Goal: Task Accomplishment & Management: Complete application form

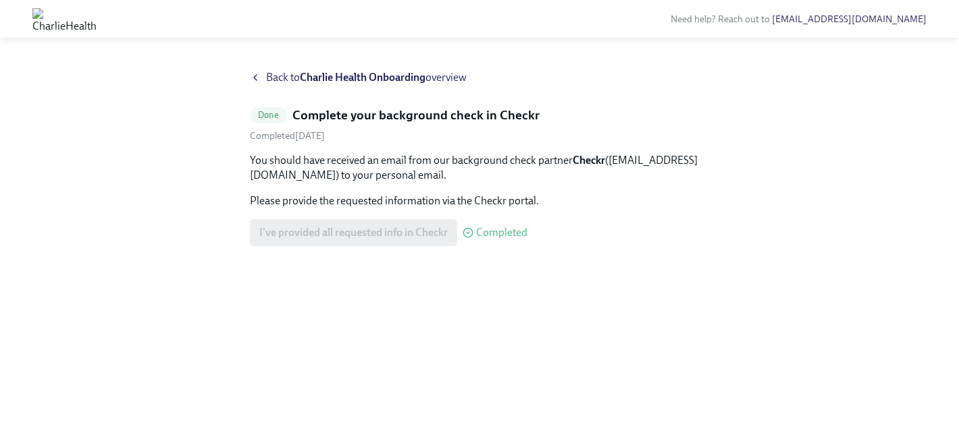
click at [260, 80] on icon at bounding box center [255, 77] width 11 height 11
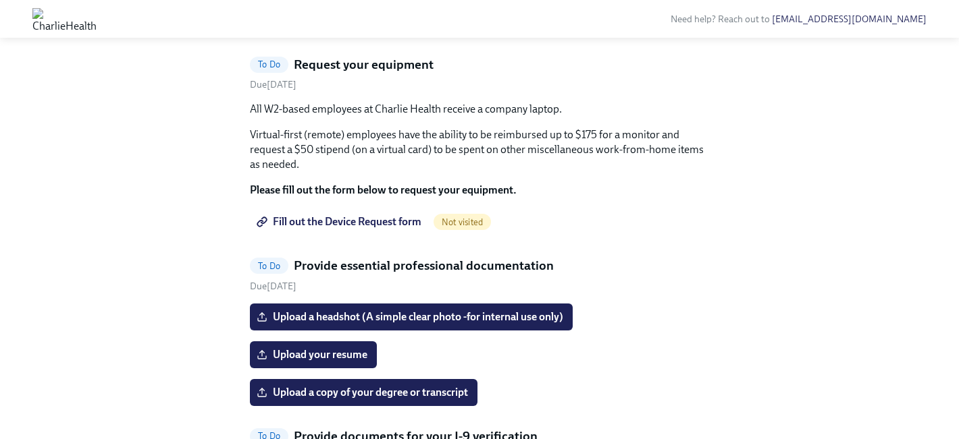
scroll to position [737, 0]
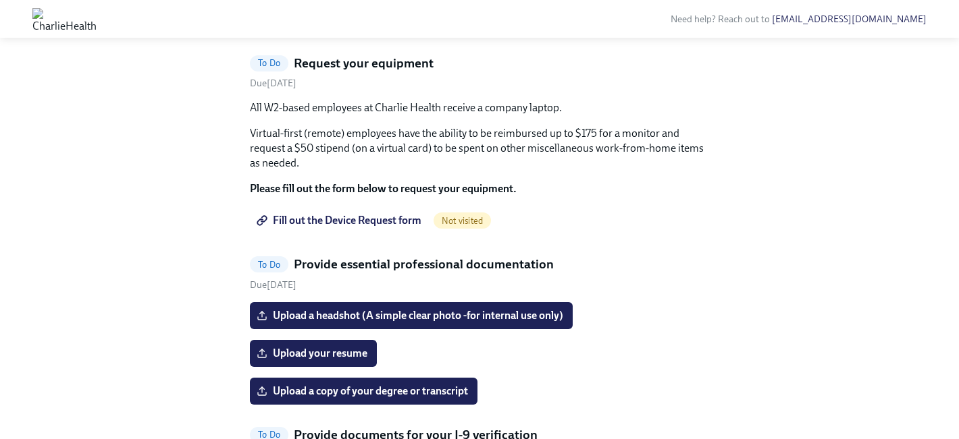
click at [369, 26] on span "I've reviewed/signed all the paperwork in [GEOGRAPHIC_DATA]" at bounding box center [411, 20] width 304 height 14
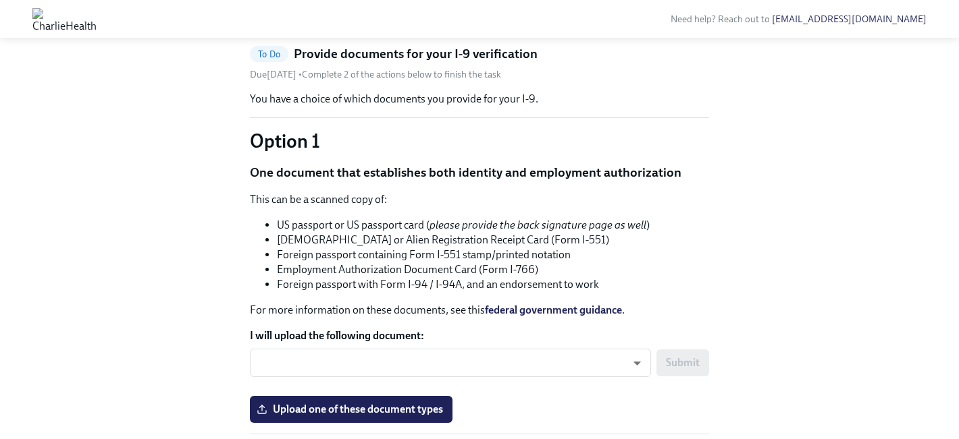
scroll to position [962, 0]
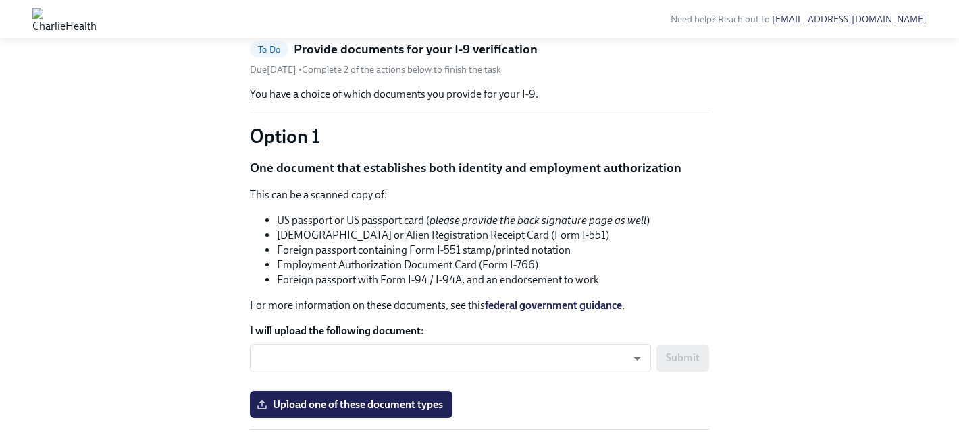
click at [0, 0] on input "Upload your resume" at bounding box center [0, 0] width 0 height 0
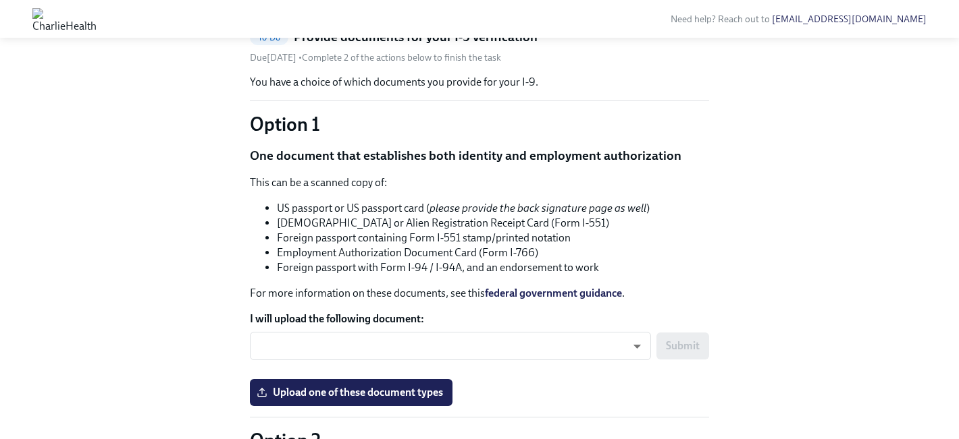
click at [0, 0] on input "Upload a copy of your degree or transcript" at bounding box center [0, 0] width 0 height 0
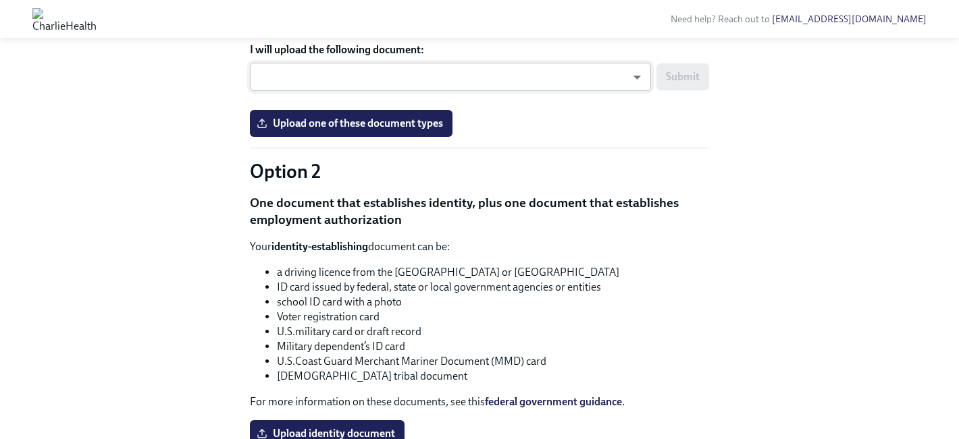
scroll to position [1263, 0]
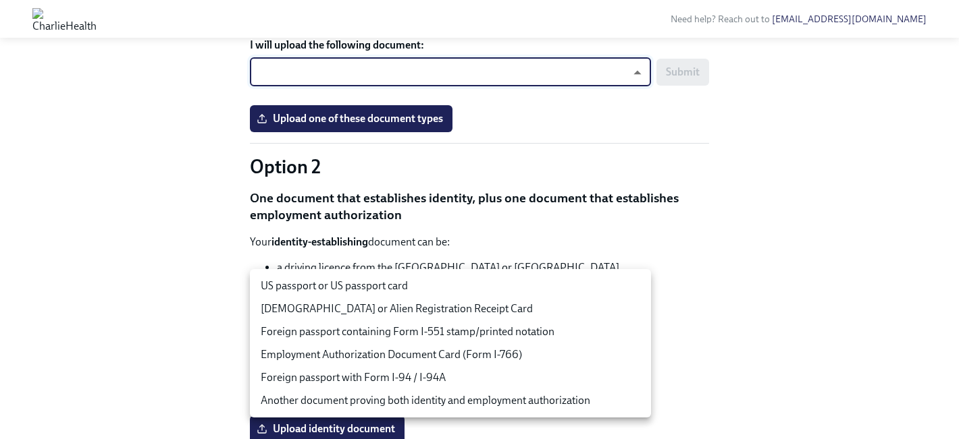
click at [365, 288] on li "US passport or US passport card" at bounding box center [450, 286] width 401 height 23
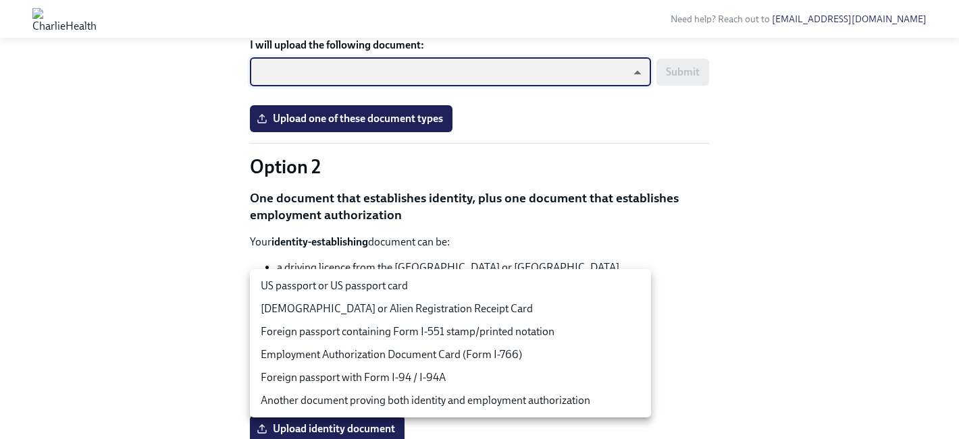
type input "tm035QtdH"
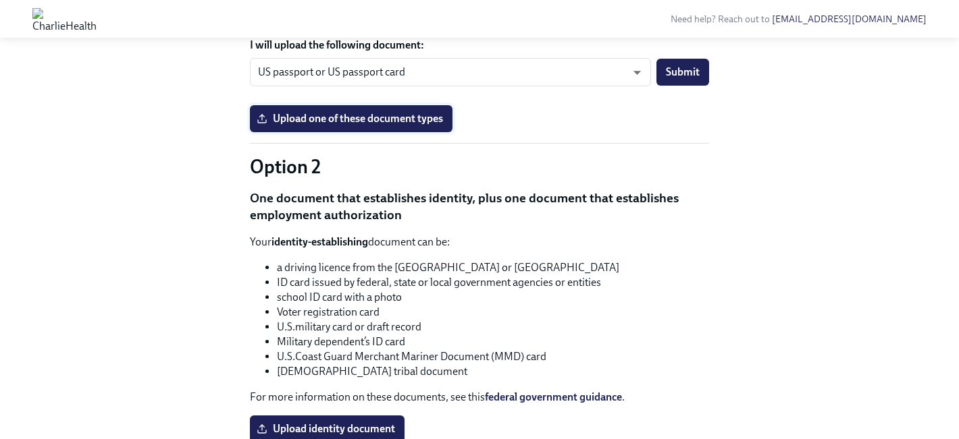
click at [417, 126] on span "Upload one of these document types" at bounding box center [351, 119] width 184 height 14
click at [0, 0] on input "Upload one of these document types" at bounding box center [0, 0] width 0 height 0
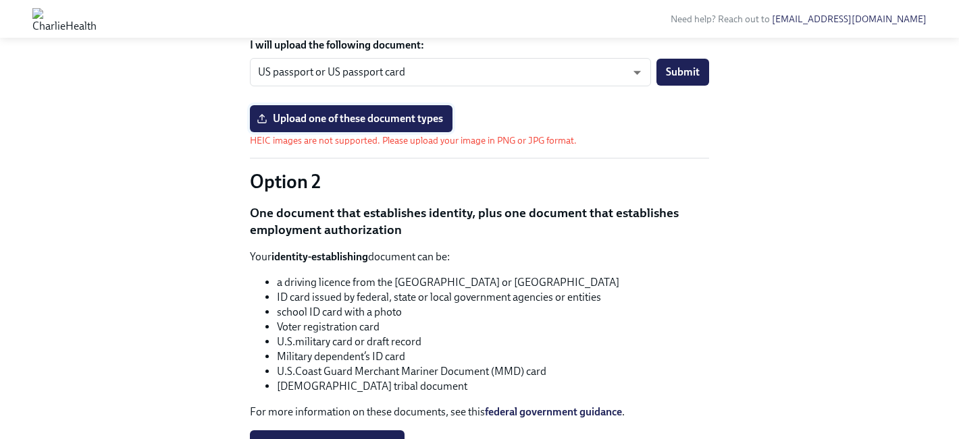
click at [383, 132] on label "Upload one of these document types" at bounding box center [351, 118] width 203 height 27
click at [0, 0] on input "Upload one of these document types" at bounding box center [0, 0] width 0 height 0
click at [388, 126] on span "Upload one of these document types" at bounding box center [351, 119] width 184 height 14
click at [0, 0] on input "Upload one of these document types" at bounding box center [0, 0] width 0 height 0
click at [512, 367] on div "You have a choice of which documents you provide for your I-9. Option 1 One doc…" at bounding box center [479, 246] width 459 height 890
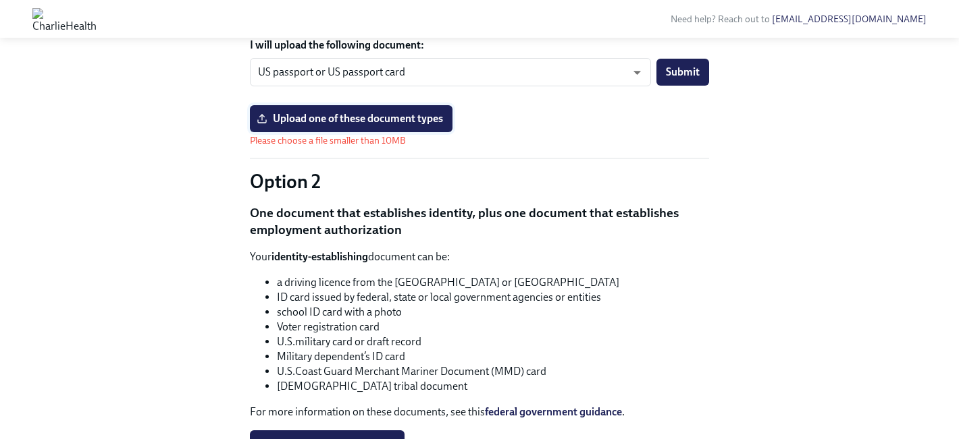
click at [410, 126] on span "Upload one of these document types" at bounding box center [351, 119] width 184 height 14
click at [0, 0] on input "Upload one of these document types" at bounding box center [0, 0] width 0 height 0
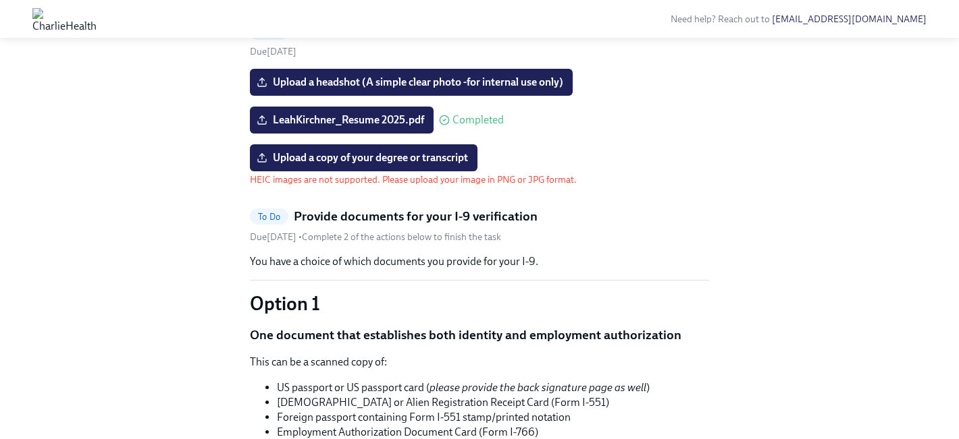
scroll to position [811, 0]
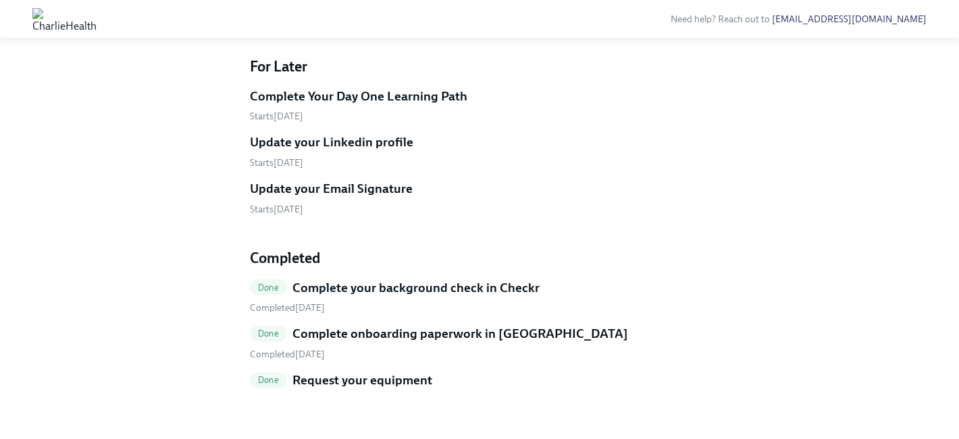
scroll to position [1892, 0]
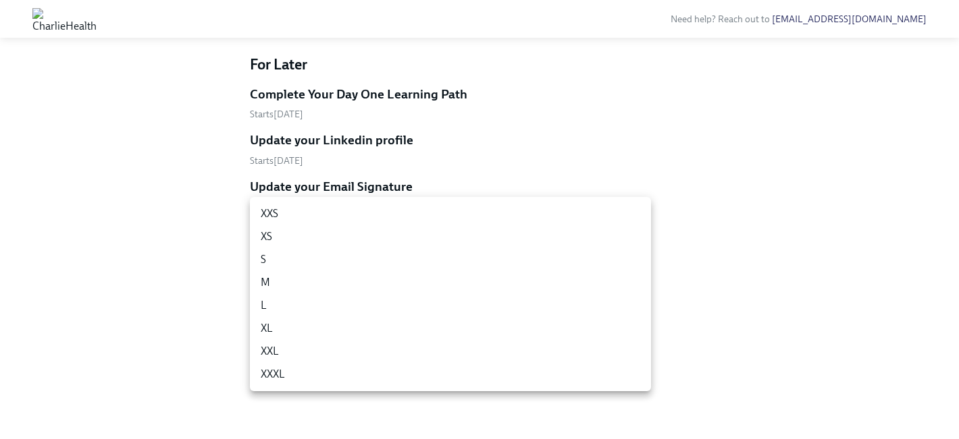
click at [281, 265] on li "S" at bounding box center [450, 259] width 401 height 23
type input "y2ucmNjGQ"
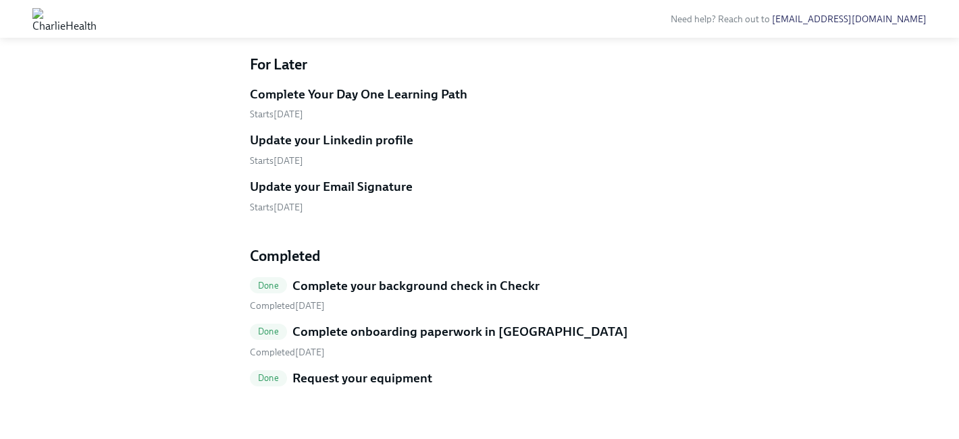
click at [679, 75] on h4 "For Later" at bounding box center [479, 65] width 459 height 20
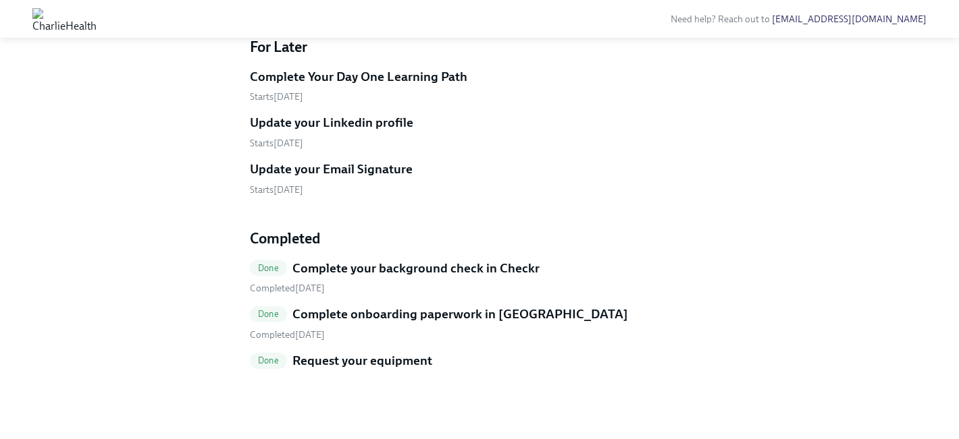
scroll to position [1939, 0]
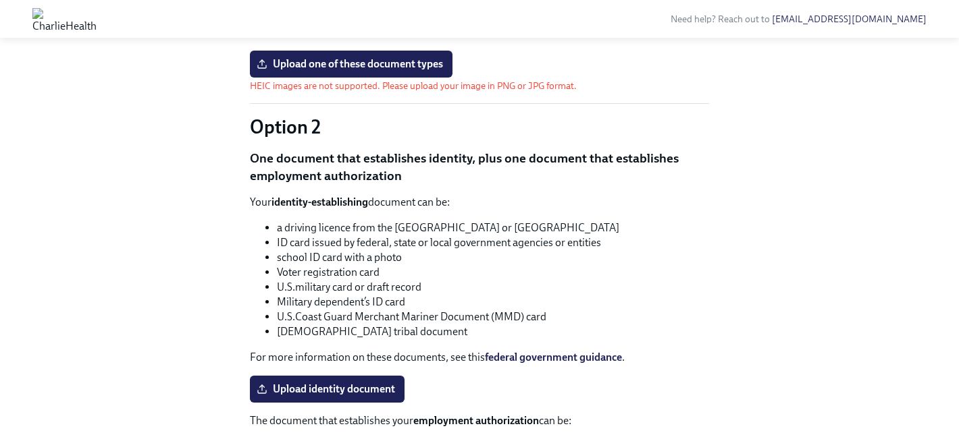
scroll to position [1178, 0]
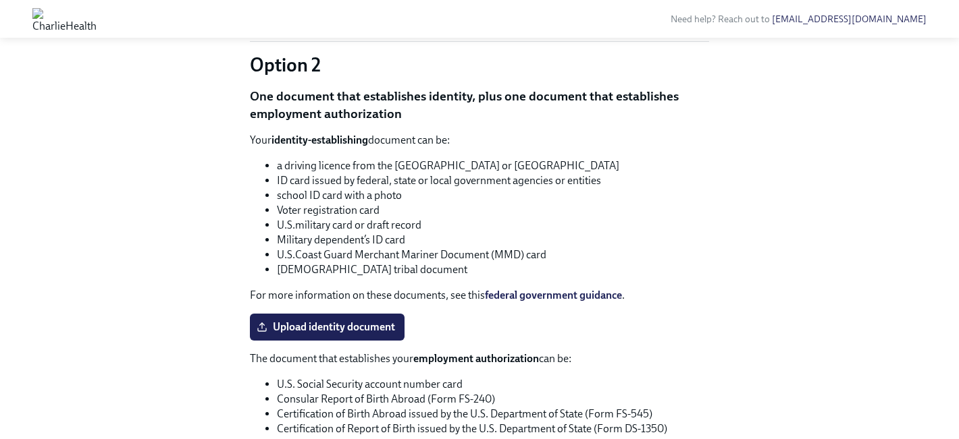
click at [357, 9] on span "Upload one of these document types" at bounding box center [351, 2] width 184 height 14
click at [0, 0] on input "Upload one of these document types" at bounding box center [0, 0] width 0 height 0
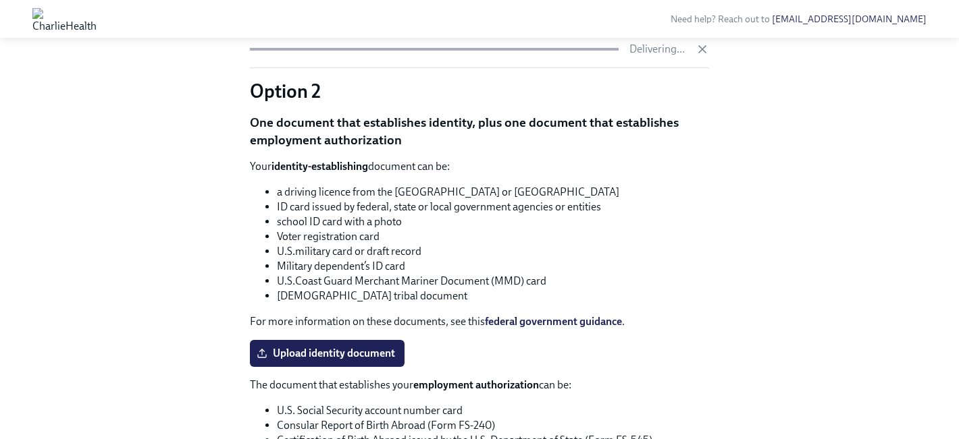
scroll to position [1103, 0]
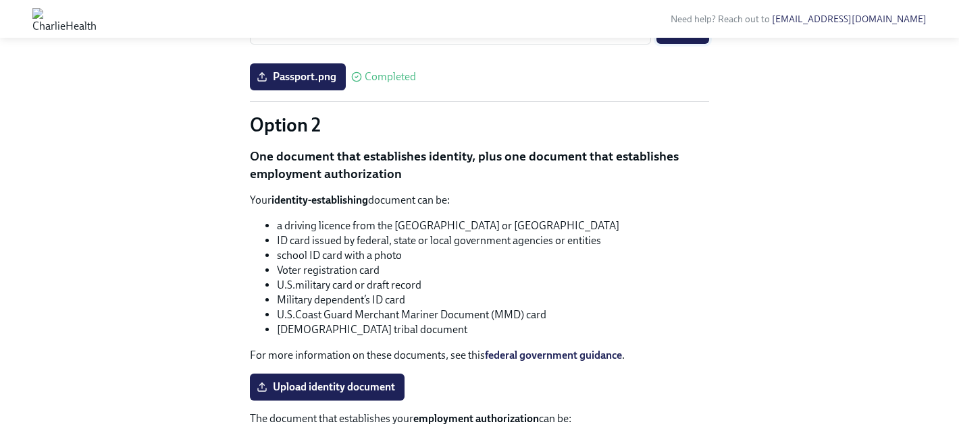
click at [686, 37] on span "Submit" at bounding box center [683, 31] width 34 height 14
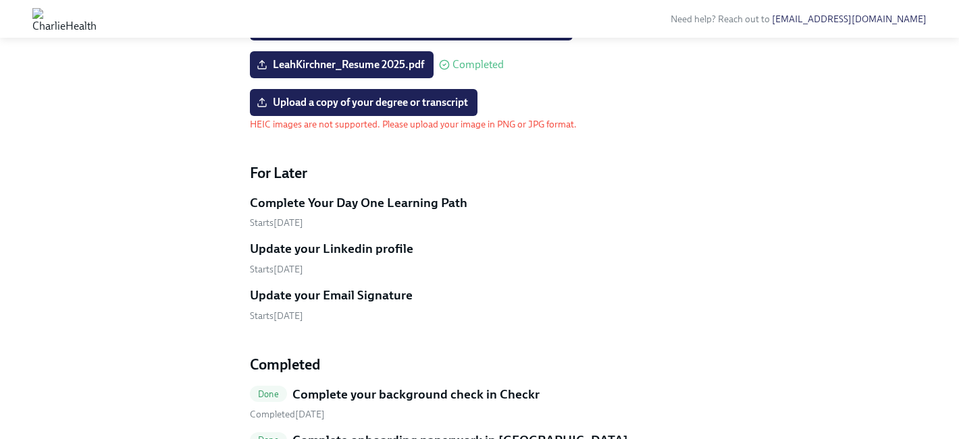
scroll to position [731, 0]
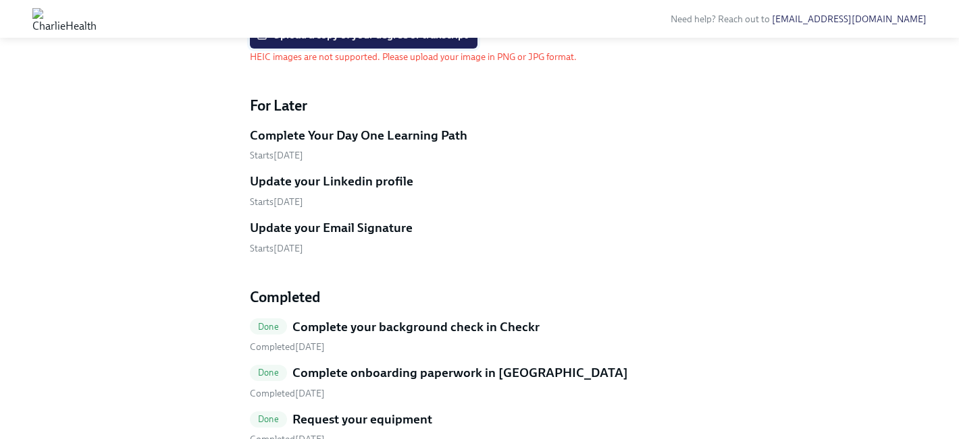
click at [389, 42] on span "Upload a copy of your degree or transcript" at bounding box center [363, 35] width 209 height 14
click at [0, 0] on input "Upload a copy of your degree or transcript" at bounding box center [0, 0] width 0 height 0
click at [383, 42] on span "Upload a copy of your degree or transcript" at bounding box center [363, 35] width 209 height 14
click at [0, 0] on input "Upload a copy of your degree or transcript" at bounding box center [0, 0] width 0 height 0
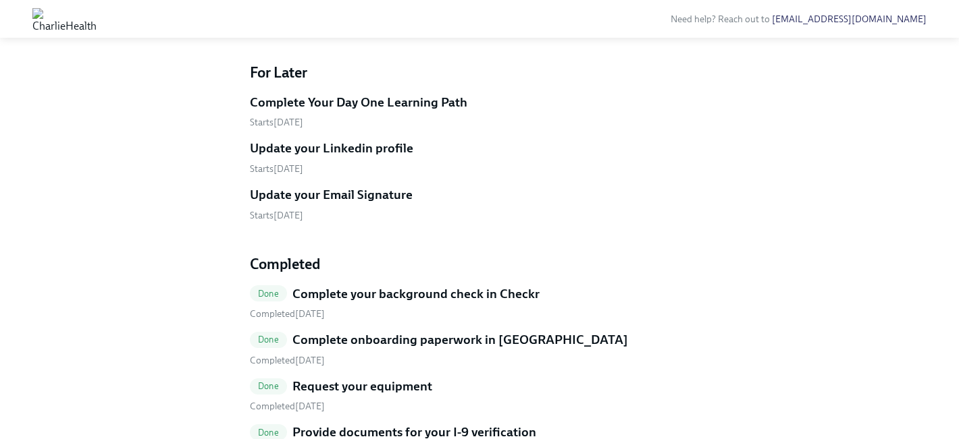
scroll to position [759, 0]
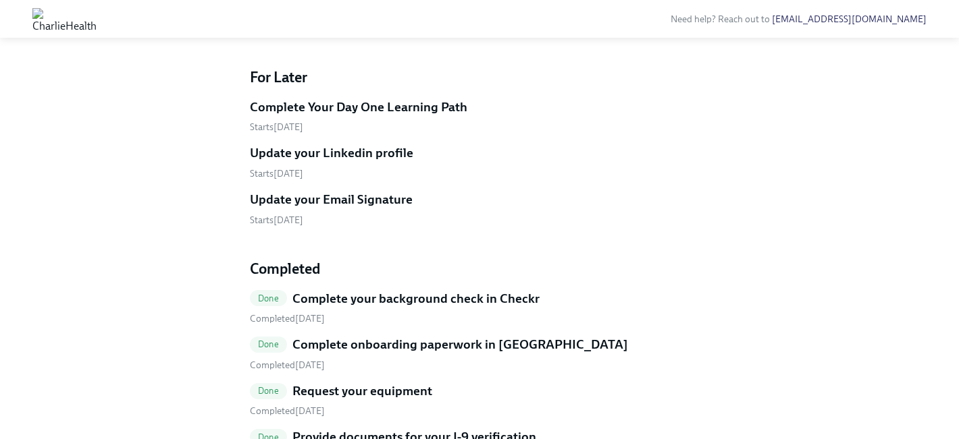
click at [366, 14] on span "Upload a copy of your degree or transcript" at bounding box center [363, 7] width 209 height 14
click at [0, 0] on input "Upload a copy of your degree or transcript" at bounding box center [0, 0] width 0 height 0
click at [301, 14] on span "Upload a copy of your degree or transcript" at bounding box center [363, 7] width 209 height 14
click at [0, 0] on input "Upload a copy of your degree or transcript" at bounding box center [0, 0] width 0 height 0
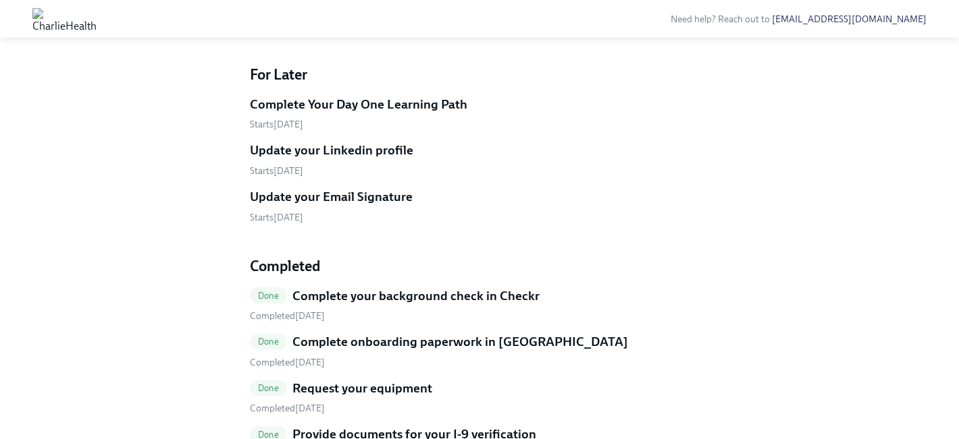
scroll to position [701, 0]
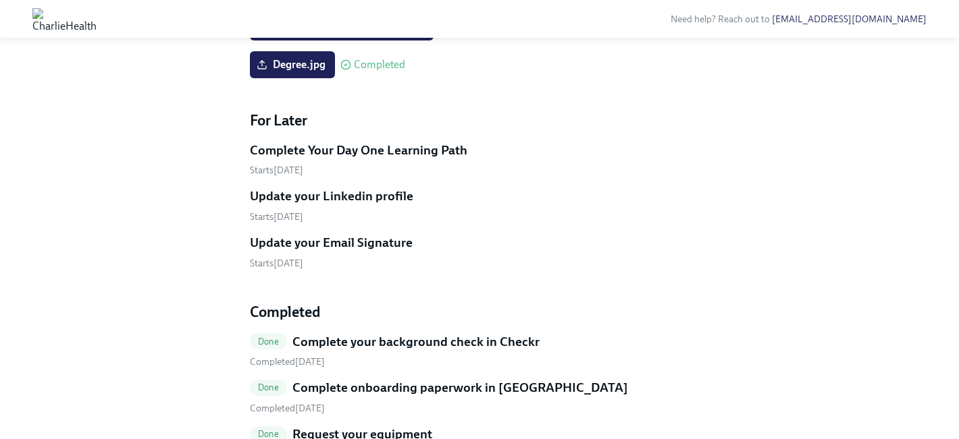
click at [0, 0] on input "Upload a headshot (A simple clear photo -for internal use only)" at bounding box center [0, 0] width 0 height 0
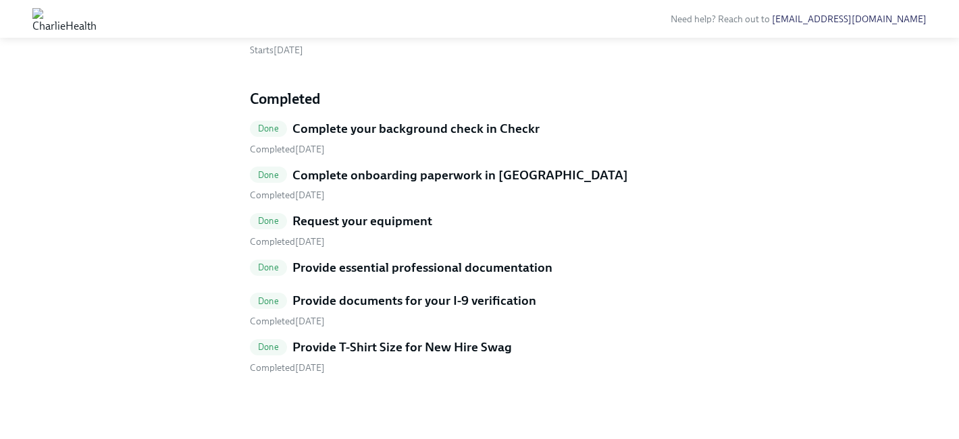
scroll to position [0, 0]
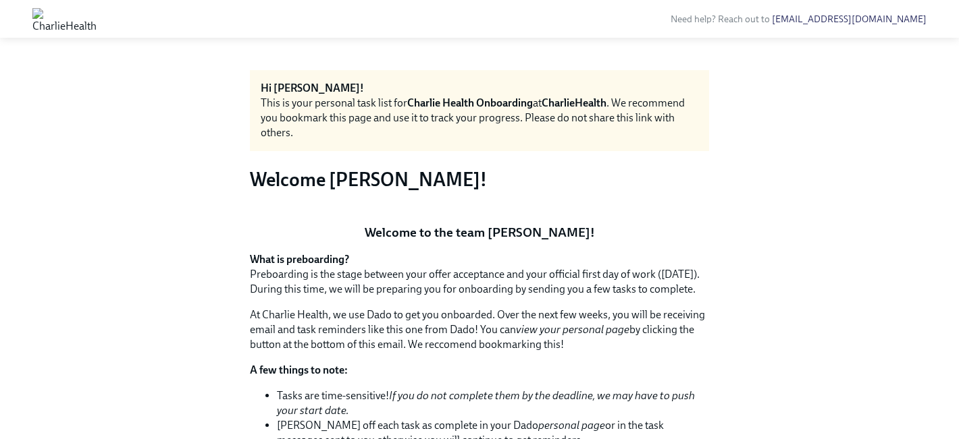
click at [572, 213] on button "Zoom image" at bounding box center [479, 213] width 459 height 0
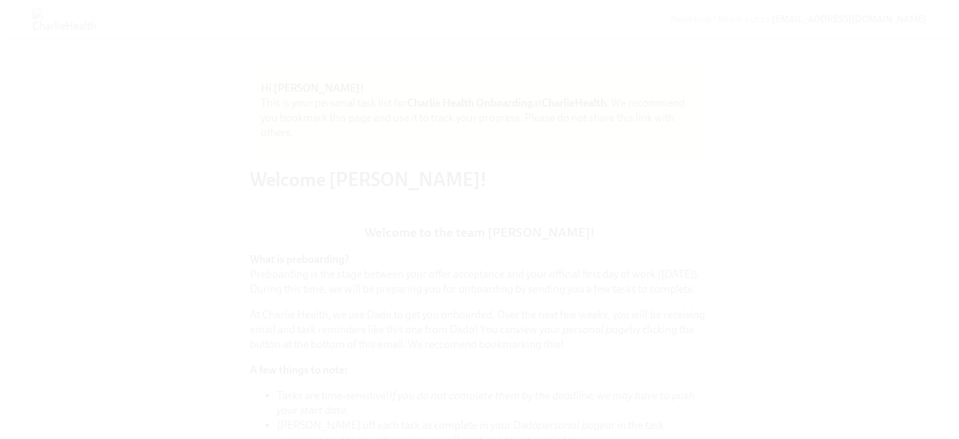
click at [512, 234] on button "Unzoom image" at bounding box center [479, 219] width 959 height 439
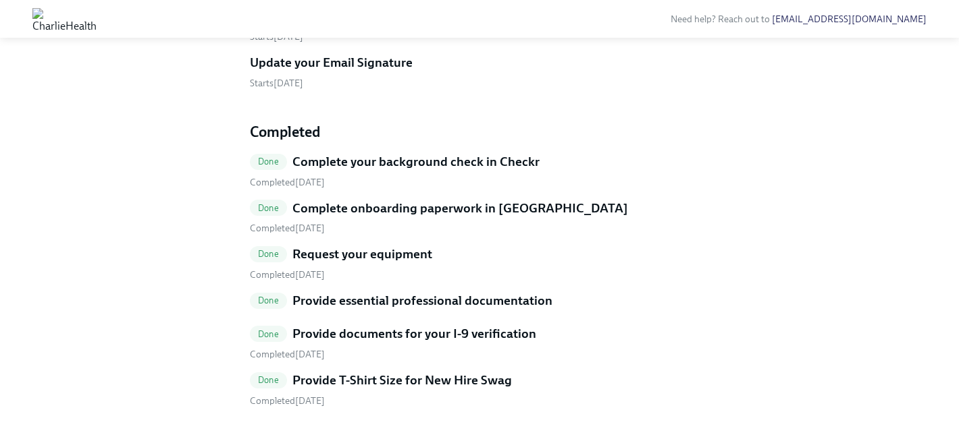
scroll to position [947, 0]
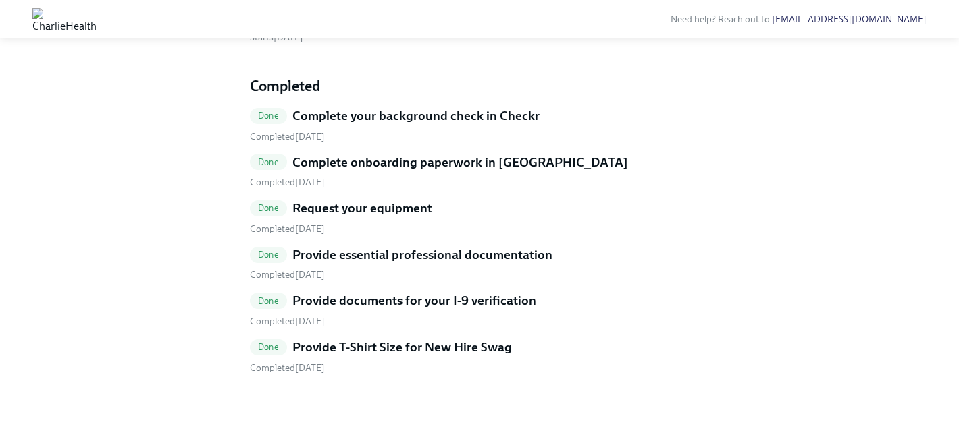
scroll to position [752, 0]
